Goal: Find specific page/section: Find specific page/section

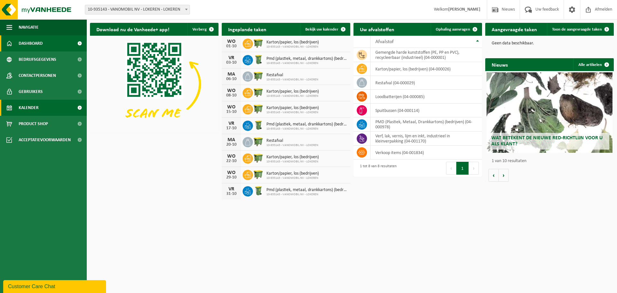
click at [29, 108] on span "Kalender" at bounding box center [29, 108] width 20 height 16
